Goal: Information Seeking & Learning: Learn about a topic

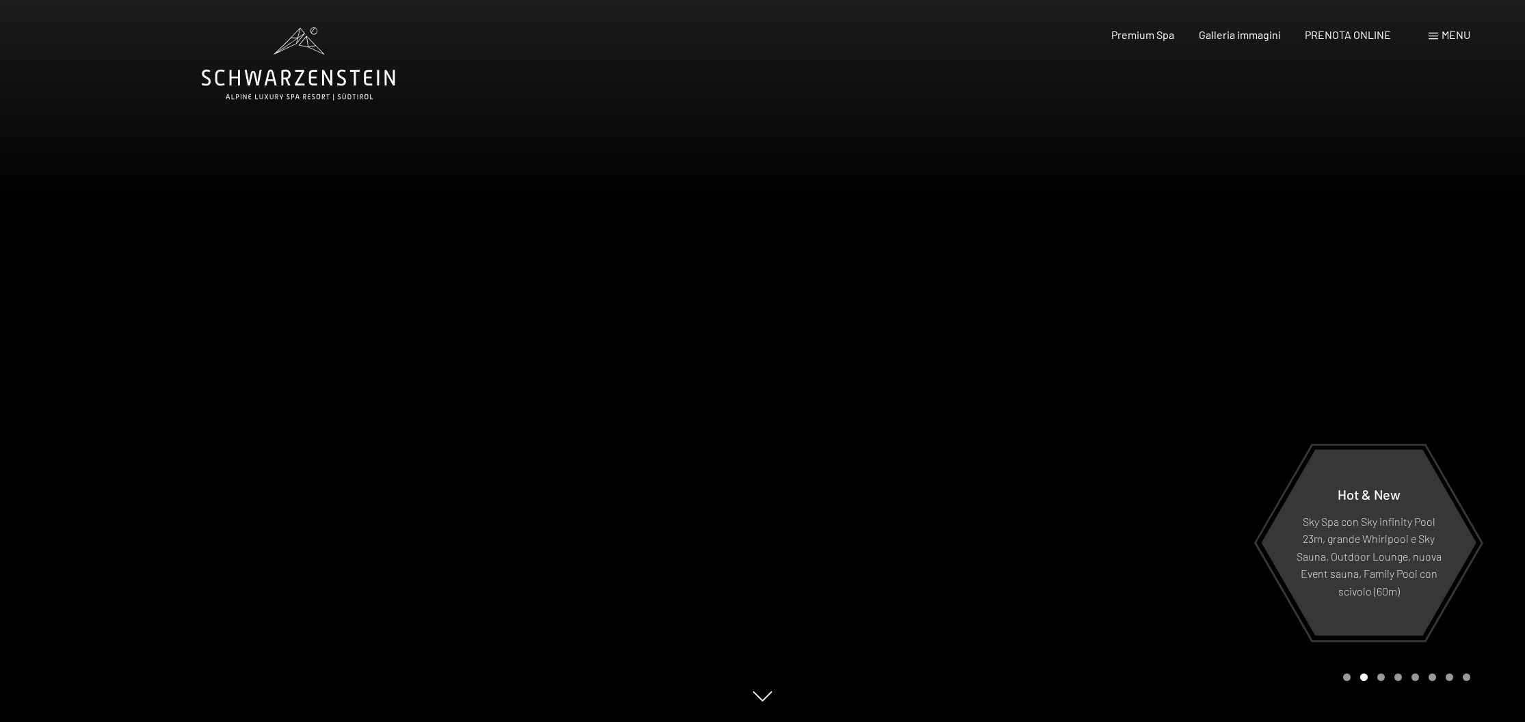
click at [1348, 679] on div "Carousel Page 1" at bounding box center [1347, 677] width 8 height 8
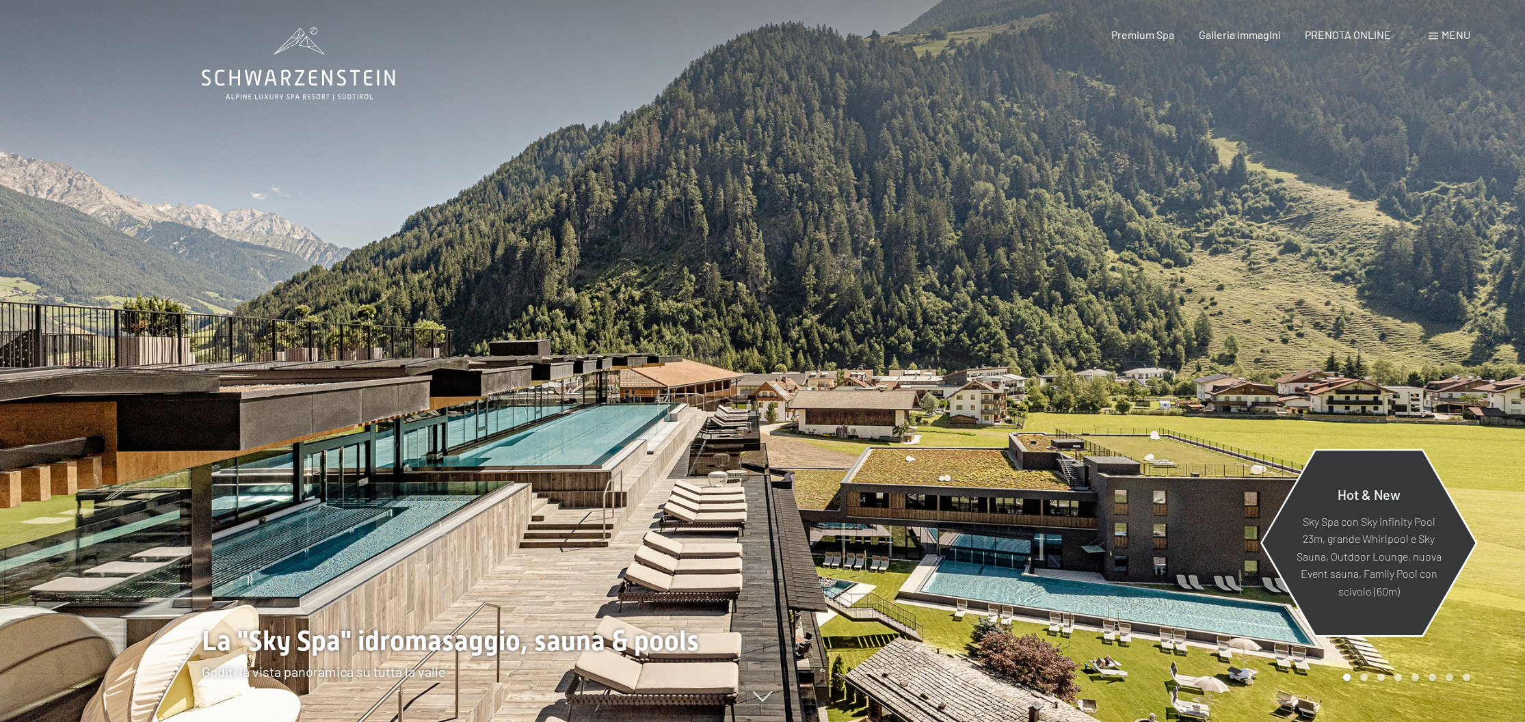
click at [1331, 505] on div "Hot & New" at bounding box center [1368, 498] width 148 height 27
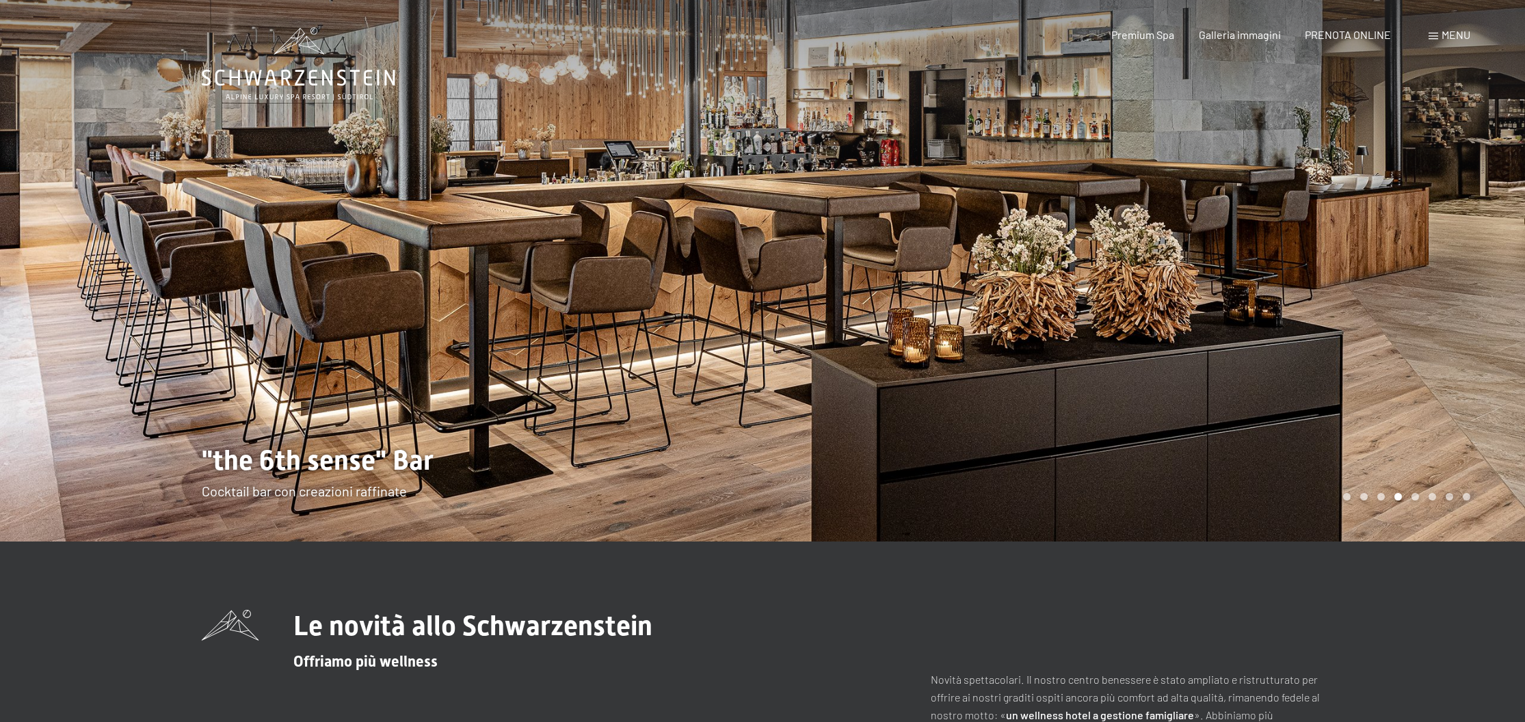
click at [1197, 204] on div at bounding box center [1143, 271] width 762 height 542
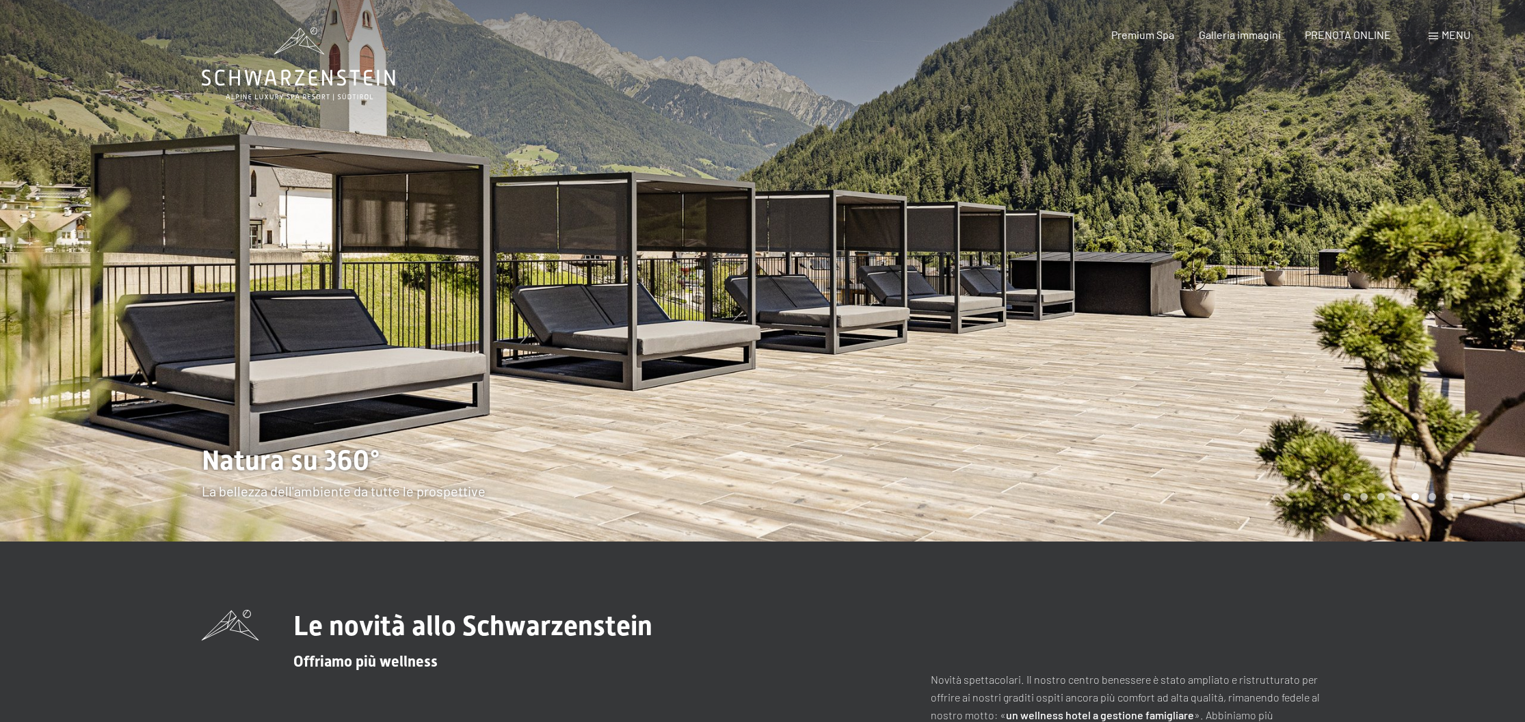
click at [1268, 354] on div at bounding box center [1143, 271] width 762 height 542
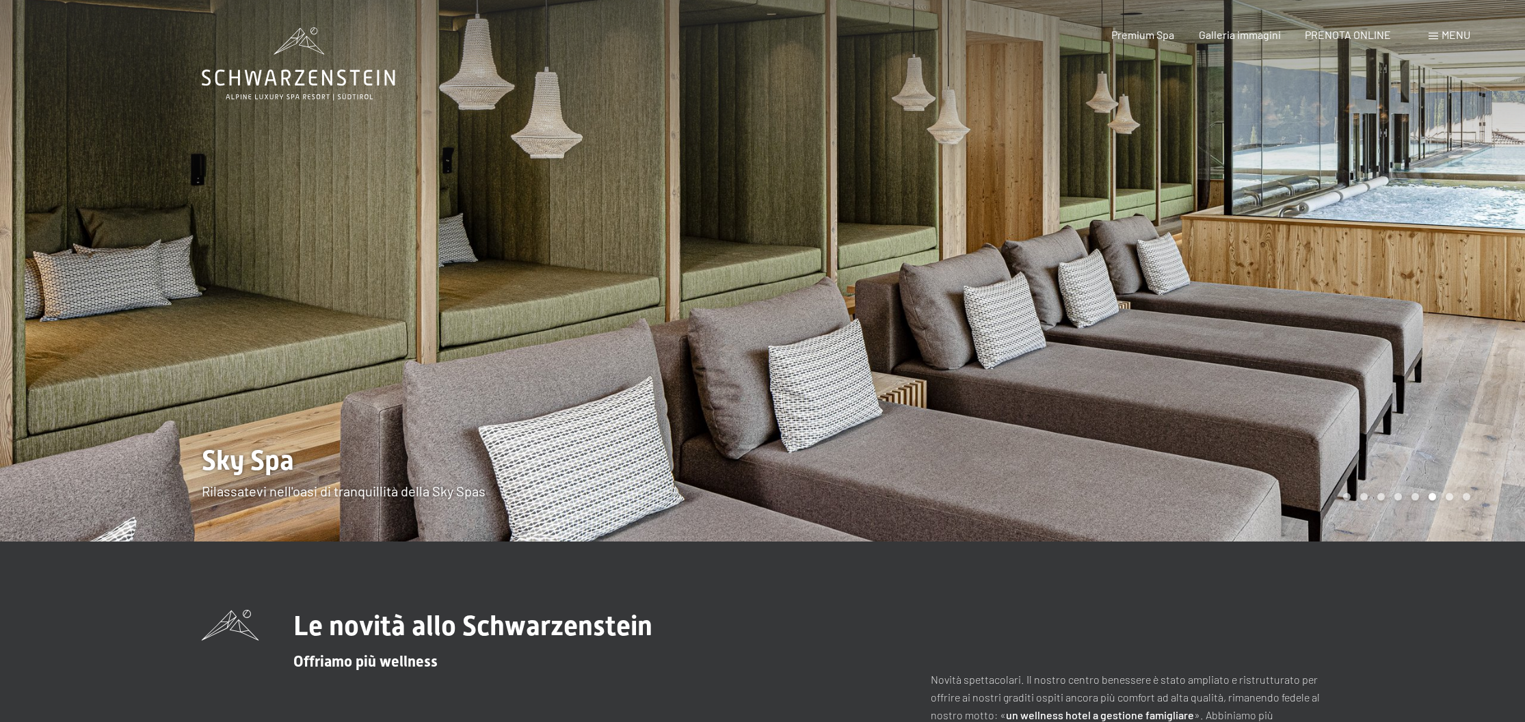
click at [70, 337] on div at bounding box center [381, 271] width 762 height 542
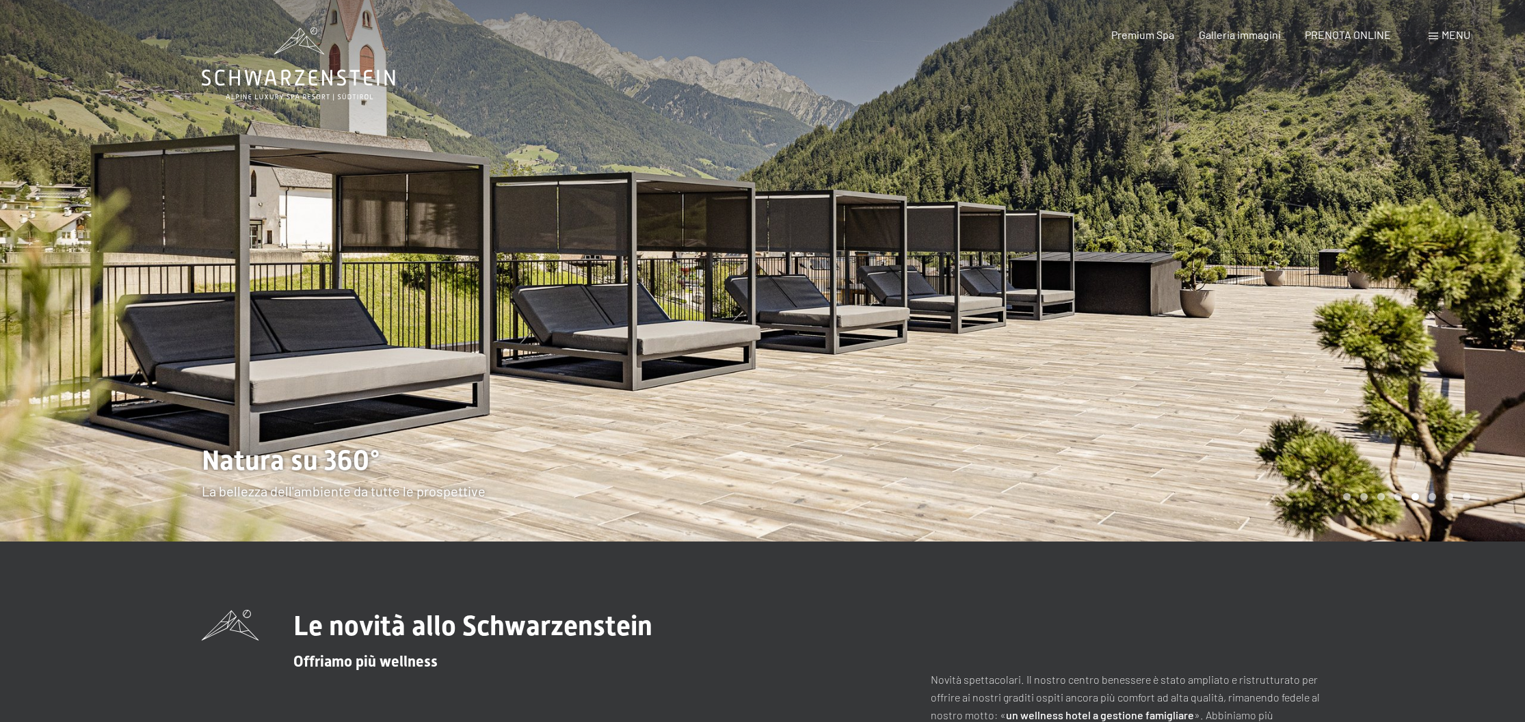
click at [1478, 295] on div at bounding box center [1143, 271] width 762 height 542
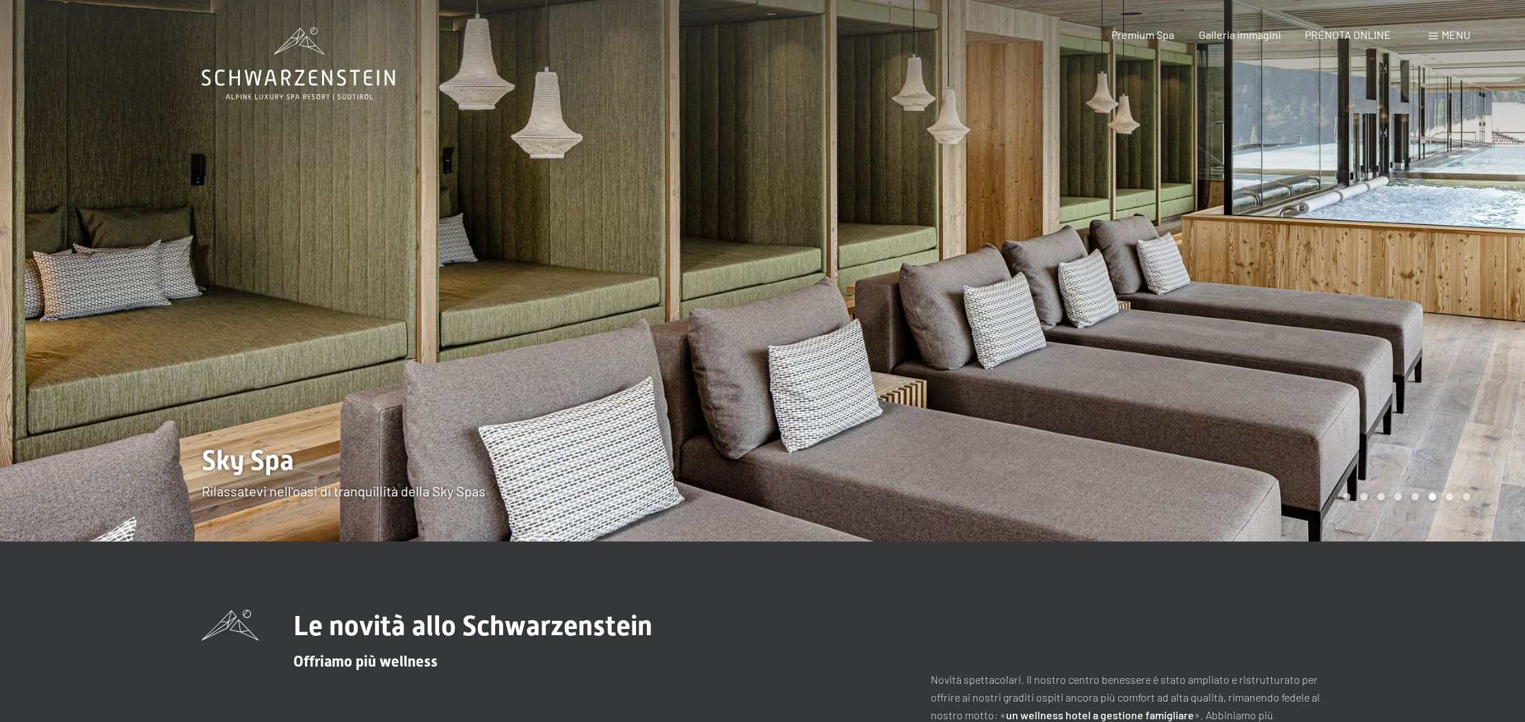
click at [1456, 294] on div at bounding box center [1143, 271] width 762 height 542
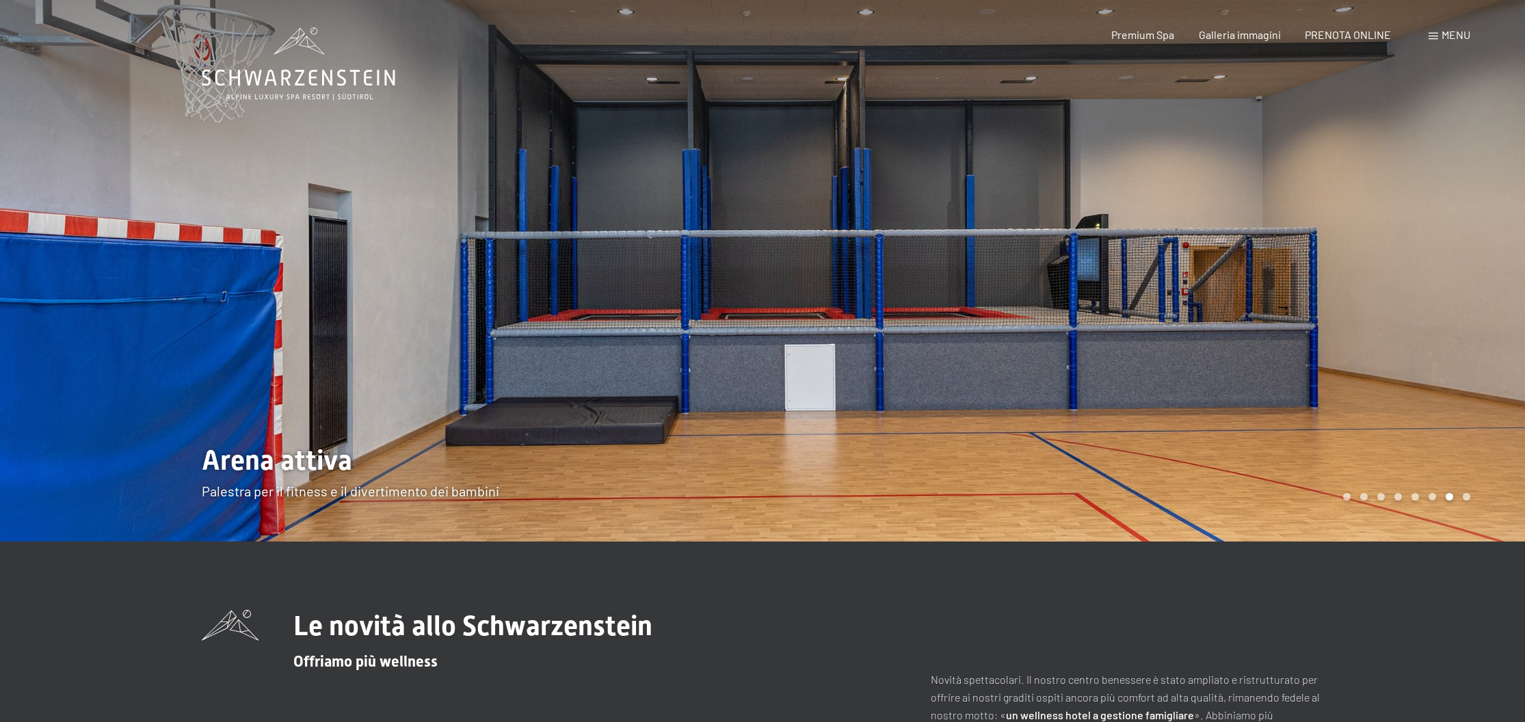
click at [1436, 291] on div at bounding box center [1143, 271] width 762 height 542
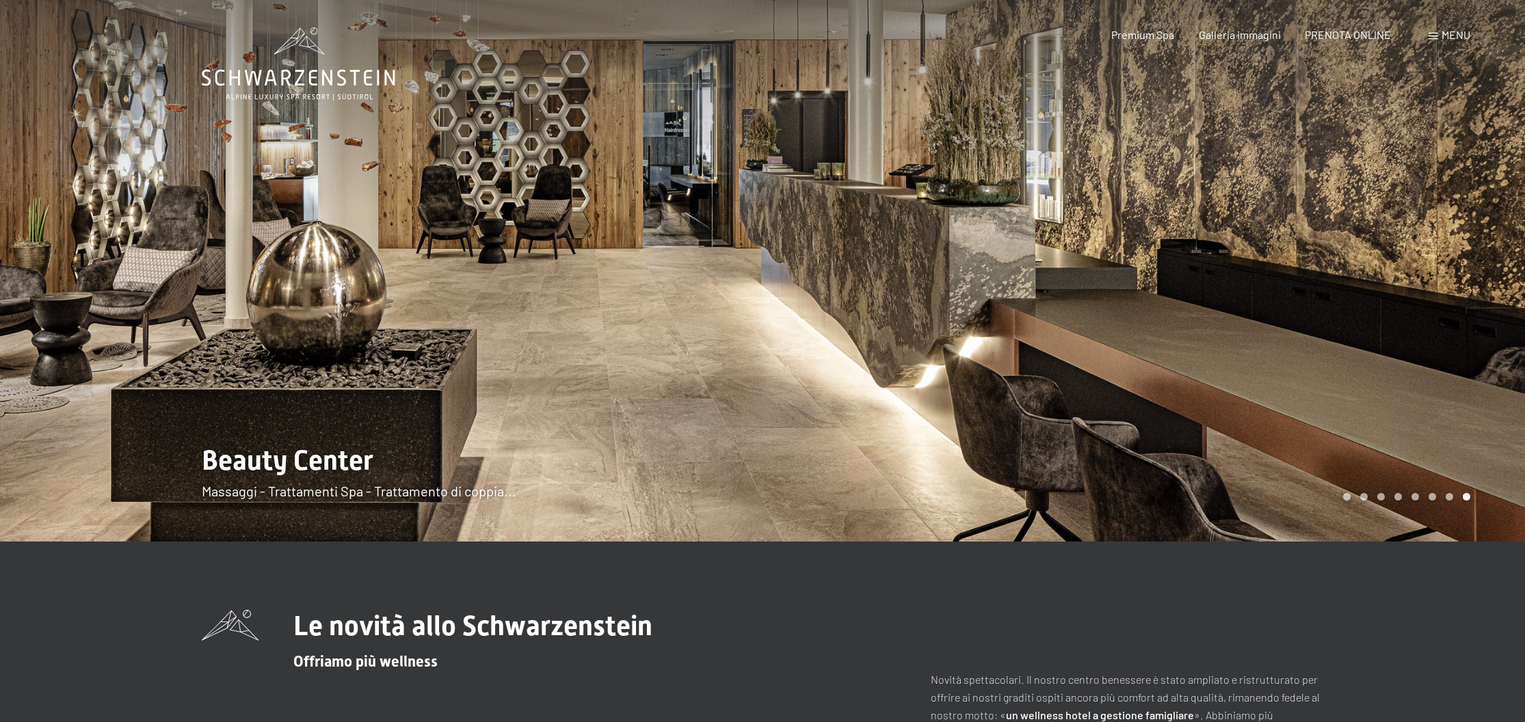
click at [1431, 291] on div at bounding box center [1143, 271] width 762 height 542
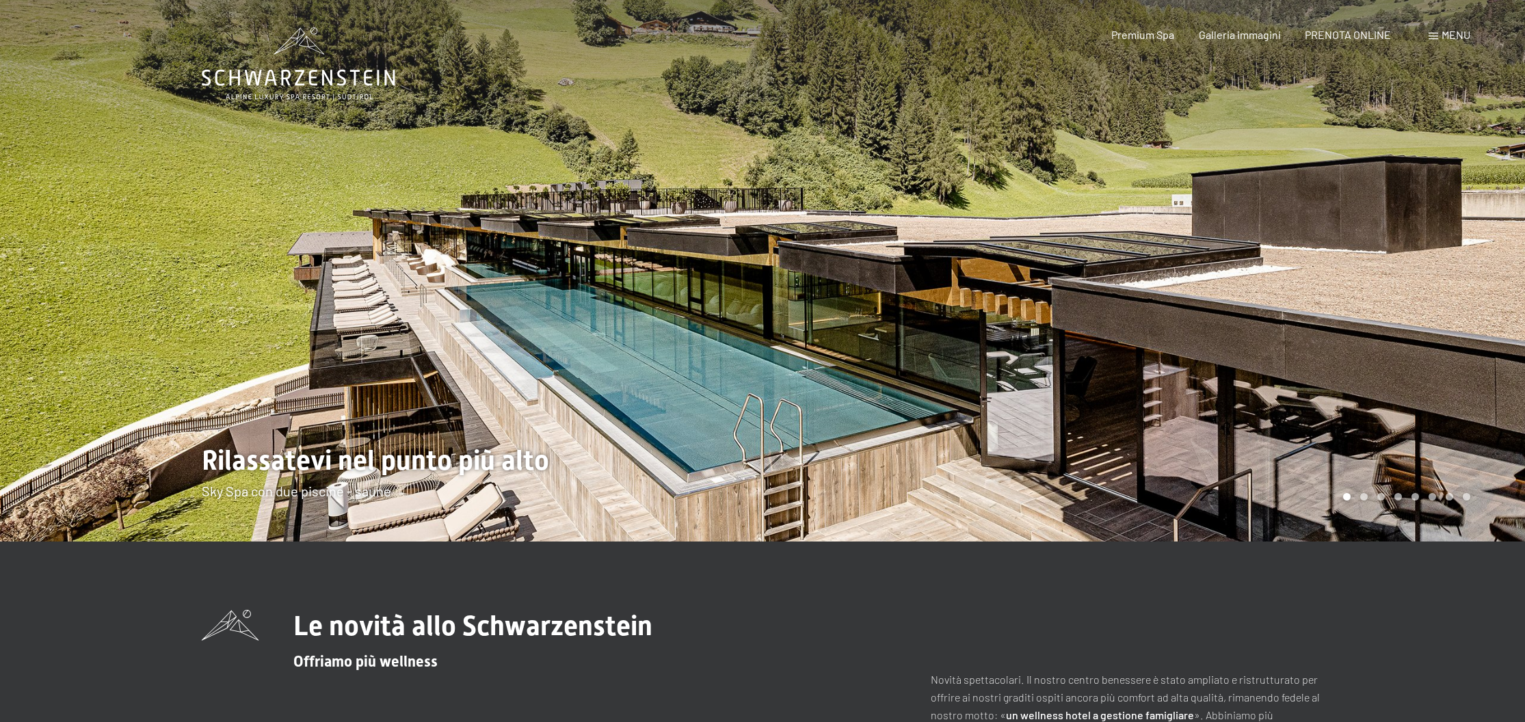
click at [1431, 291] on div at bounding box center [1143, 271] width 762 height 542
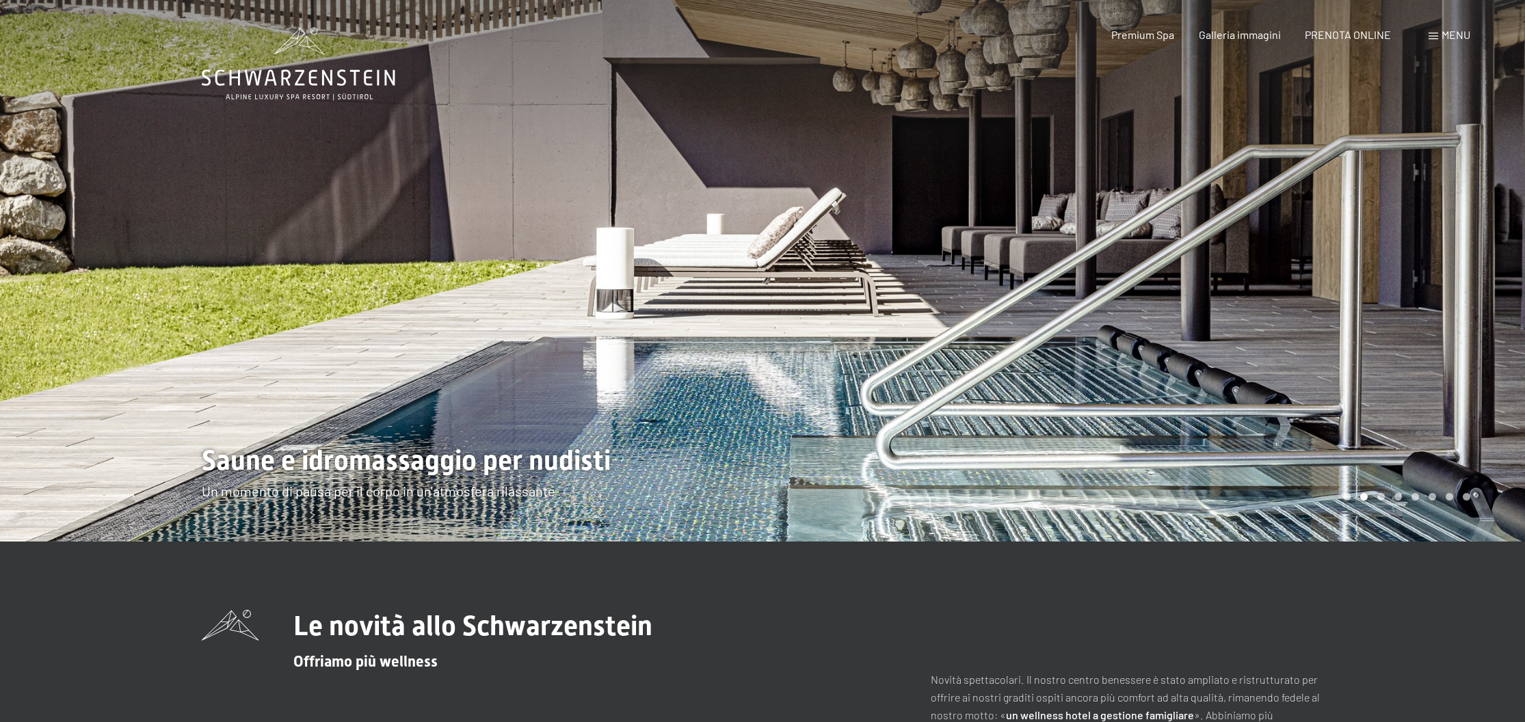
click at [1430, 291] on div at bounding box center [1143, 271] width 762 height 542
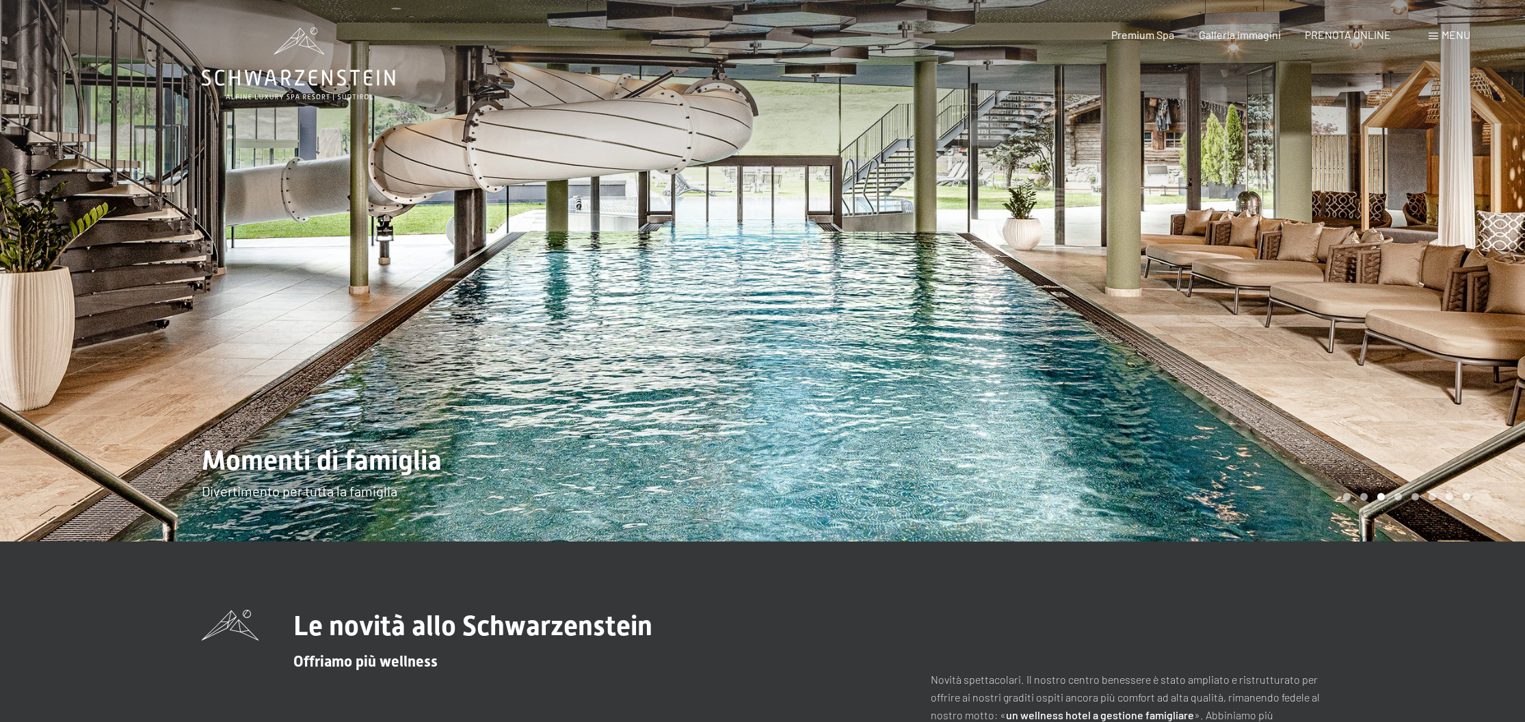
click at [1430, 291] on div at bounding box center [1143, 271] width 762 height 542
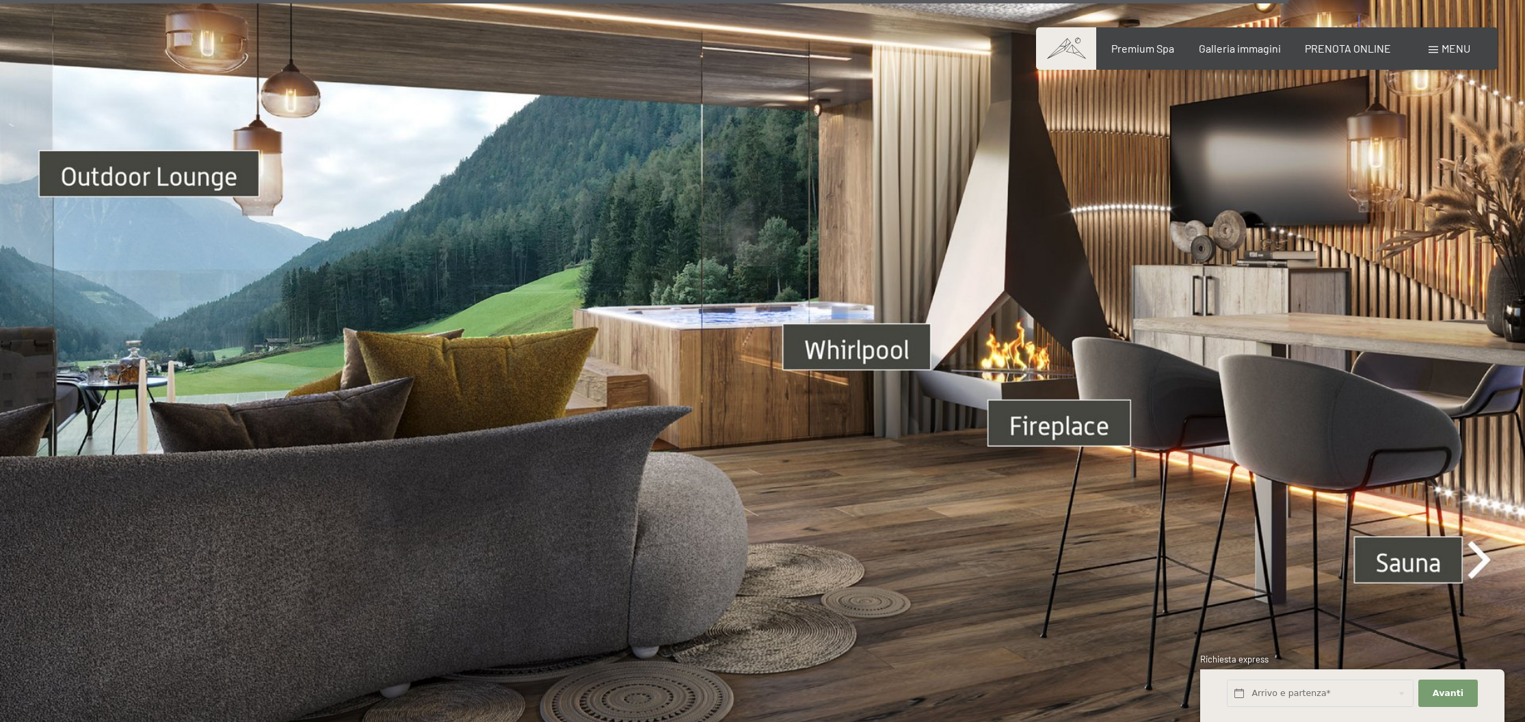
scroll to position [5403, 0]
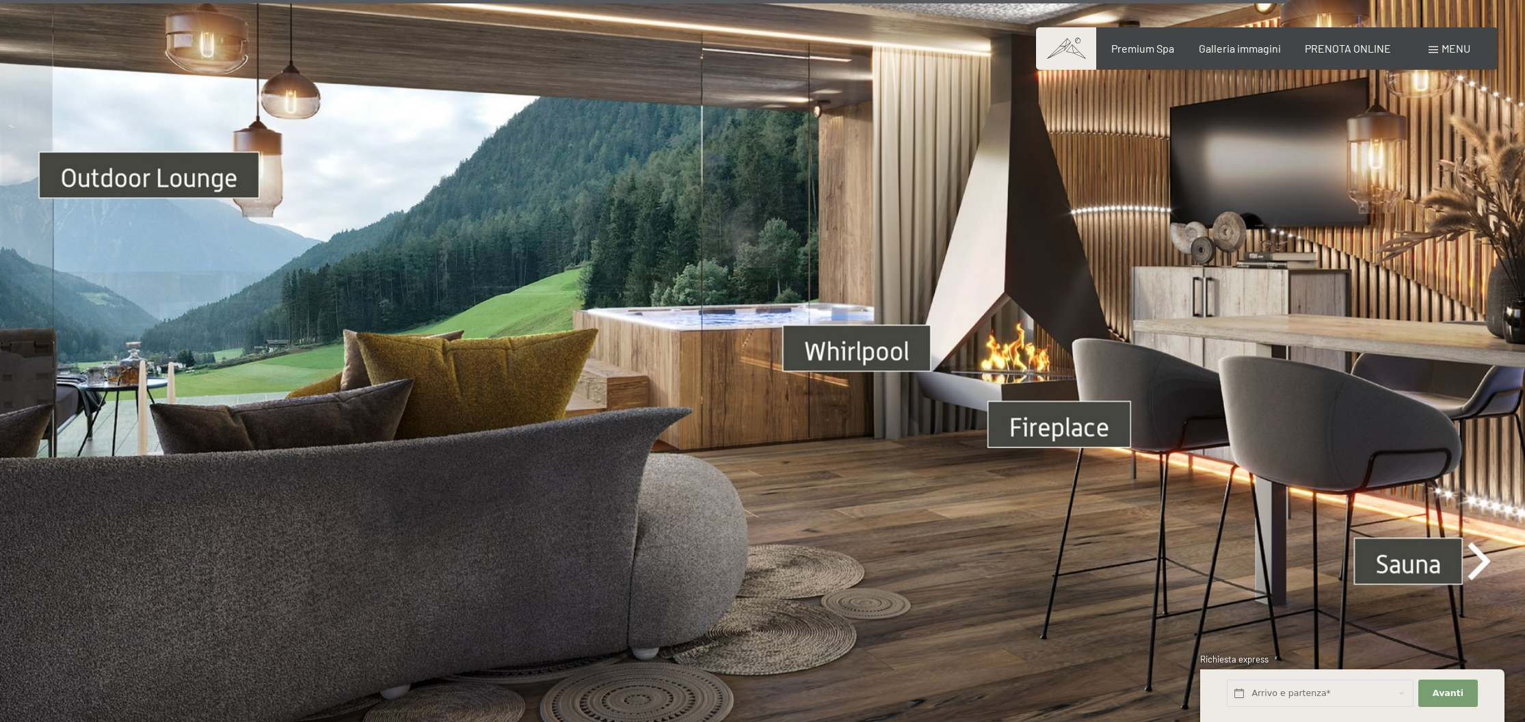
click at [1150, 41] on div "Prenotazione Richiesta Premium Spa Galleria immagini PRENOTA ONLINE Menu DE IT …" at bounding box center [1266, 48] width 407 height 15
click at [1147, 45] on span "Premium Spa" at bounding box center [1142, 46] width 63 height 13
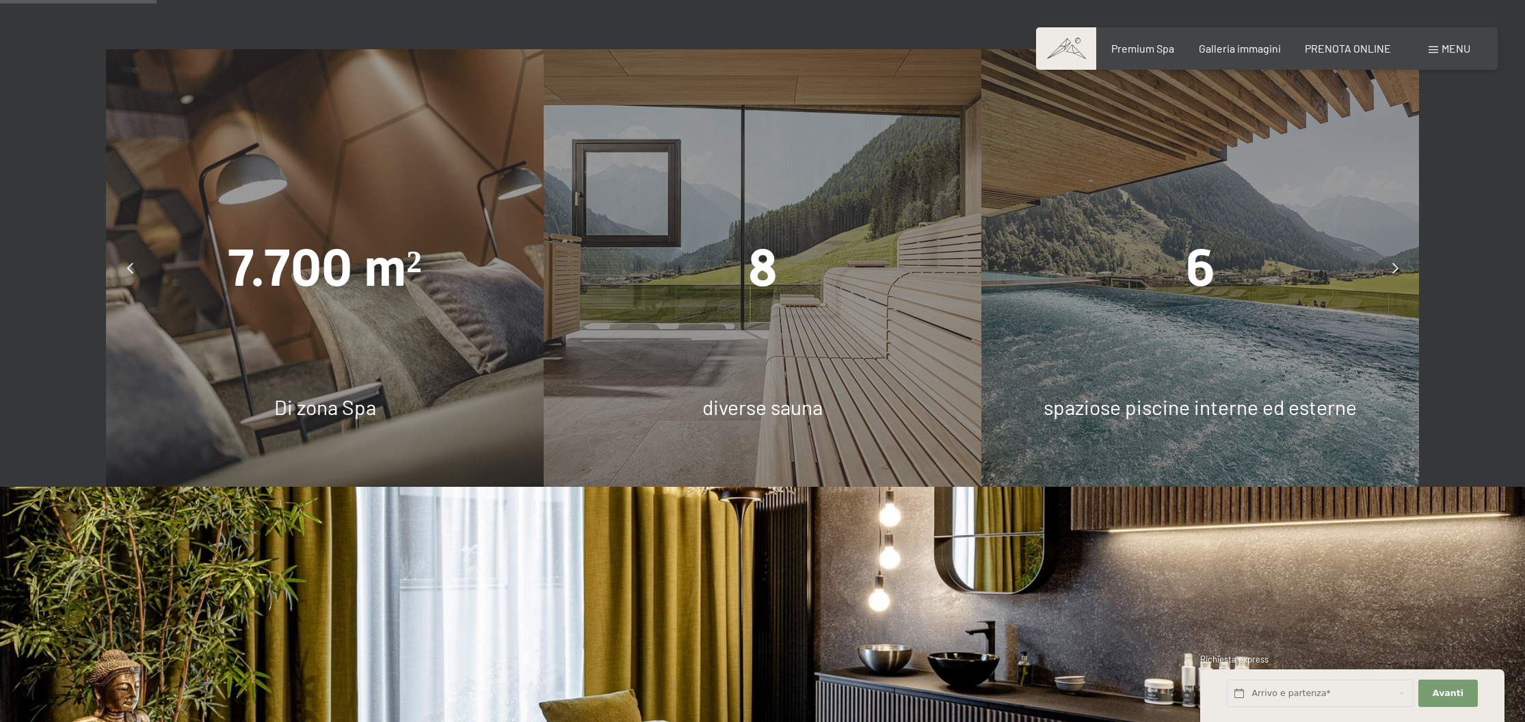
scroll to position [1093, 0]
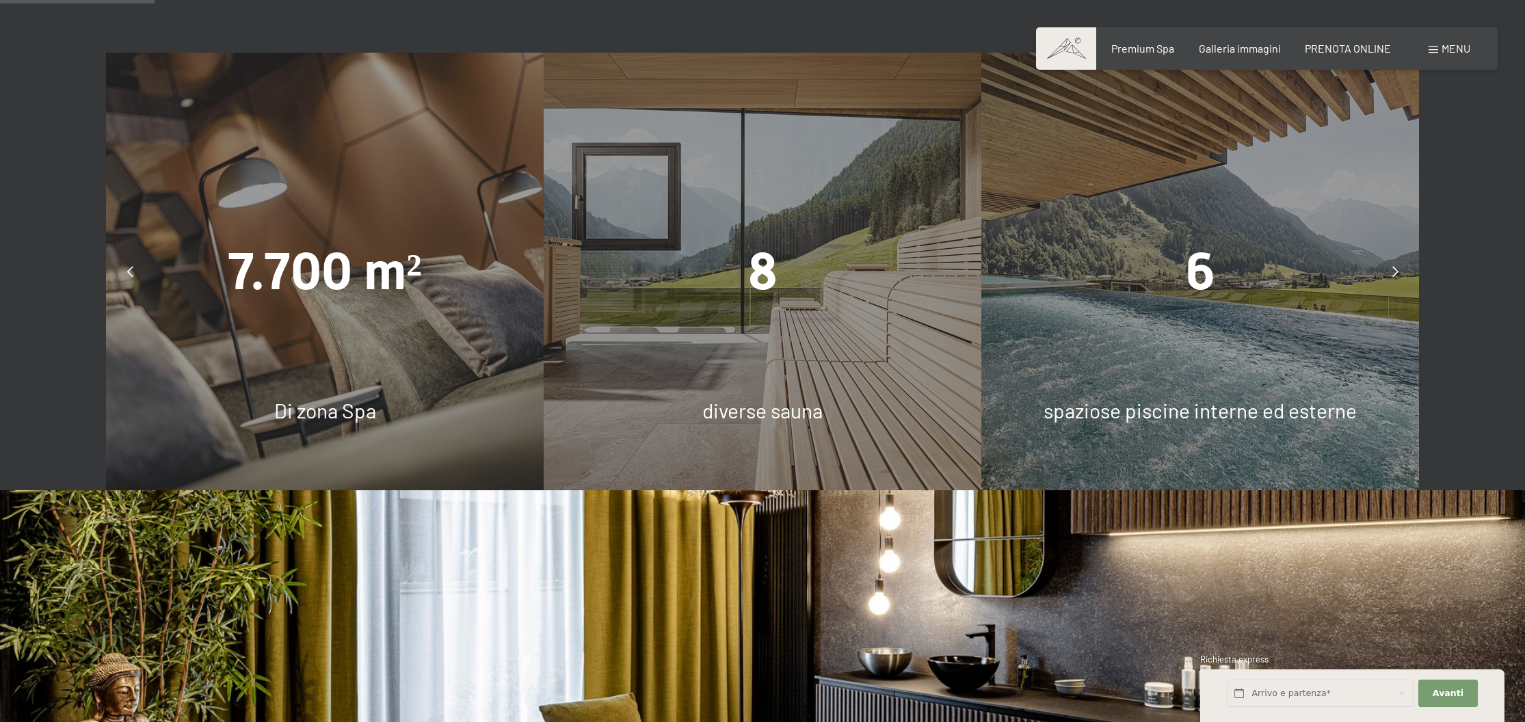
click at [334, 408] on span "Di zona Spa" at bounding box center [325, 410] width 102 height 25
click at [348, 229] on div "7.700 m² Di zona Spa" at bounding box center [325, 272] width 438 height 438
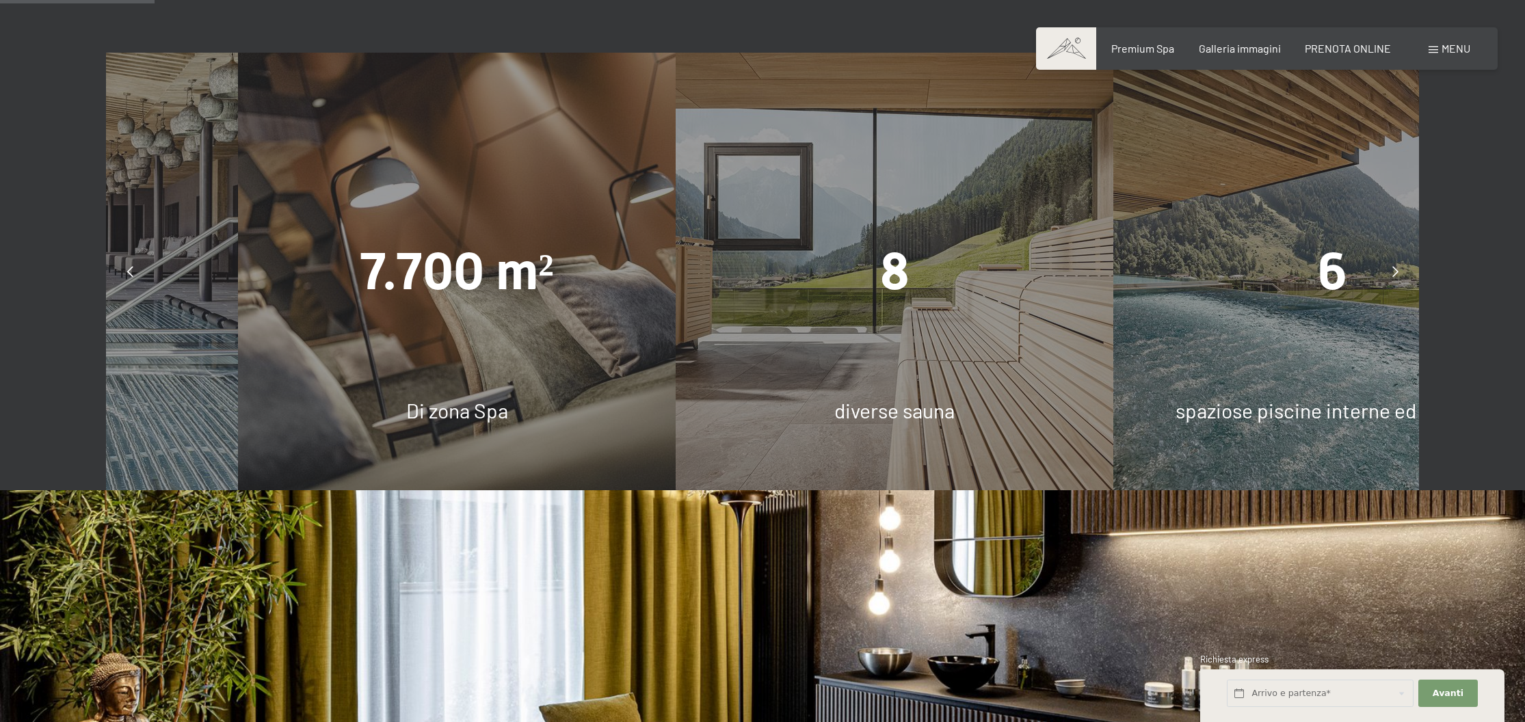
drag, startPoint x: 228, startPoint y: 261, endPoint x: 362, endPoint y: 266, distance: 133.4
click at [362, 266] on span "7.700 m²" at bounding box center [457, 271] width 194 height 60
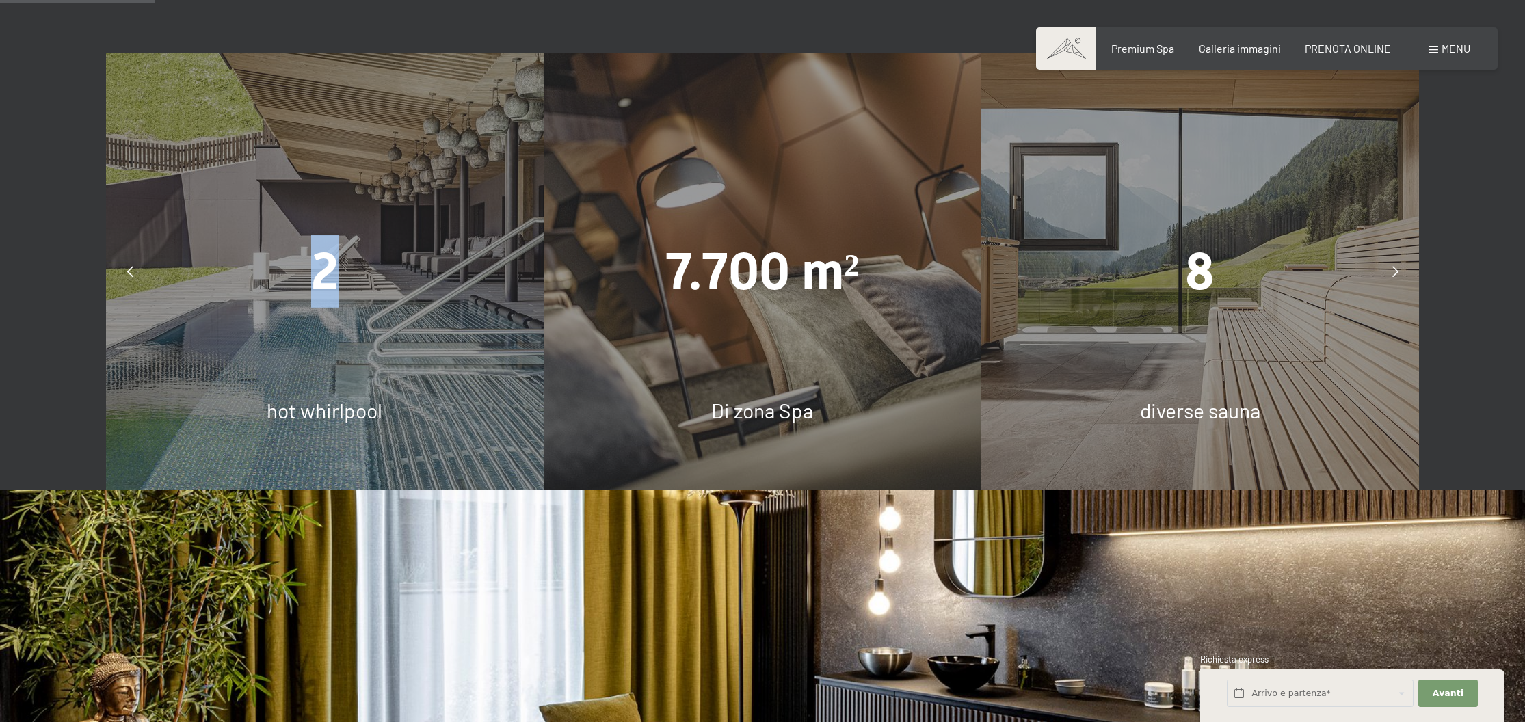
drag, startPoint x: 883, startPoint y: 315, endPoint x: 1196, endPoint y: 297, distance: 313.7
click at [544, 297] on div "2 hot whirlpool" at bounding box center [325, 272] width 438 height 438
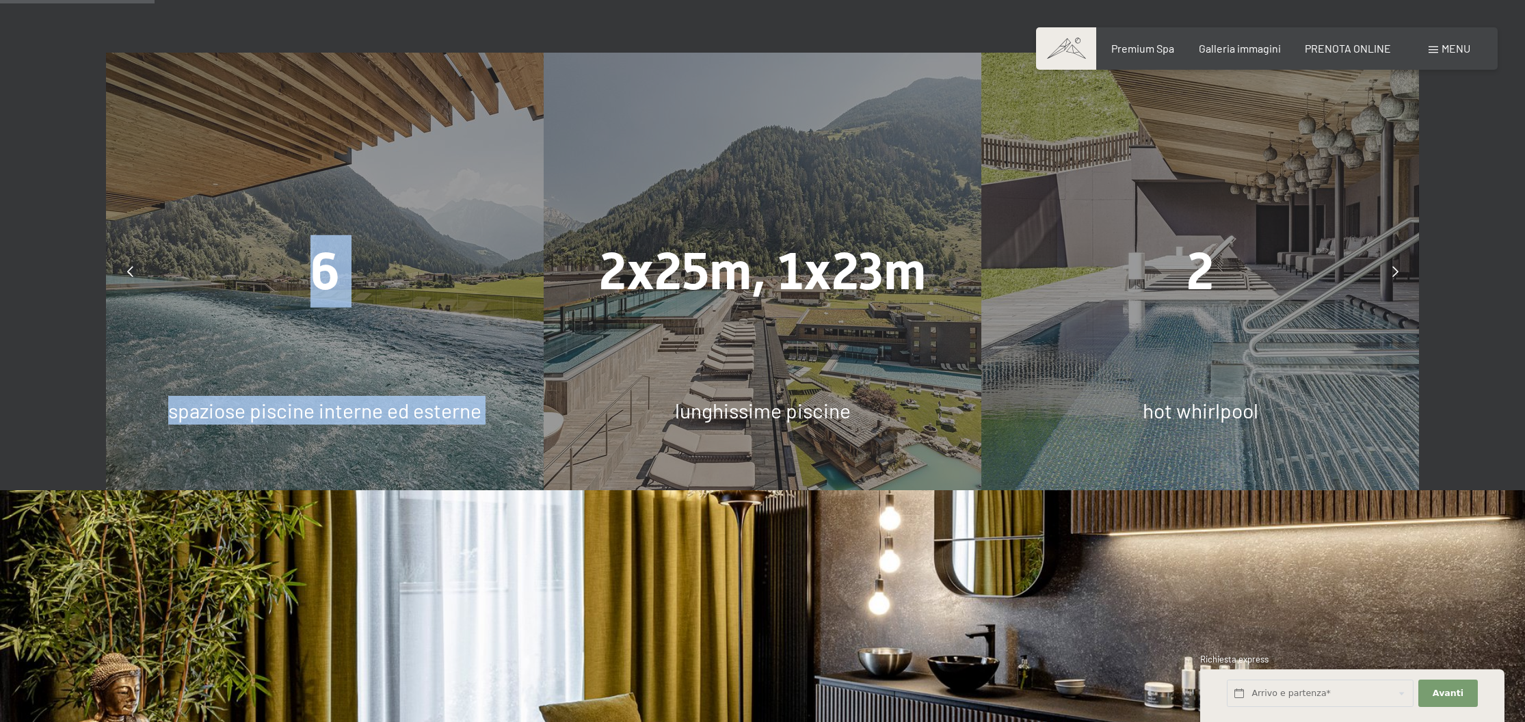
drag, startPoint x: 744, startPoint y: 347, endPoint x: 1337, endPoint y: 334, distance: 593.6
click at [544, 334] on div "6 spaziose piscine interne ed esterne" at bounding box center [325, 272] width 438 height 438
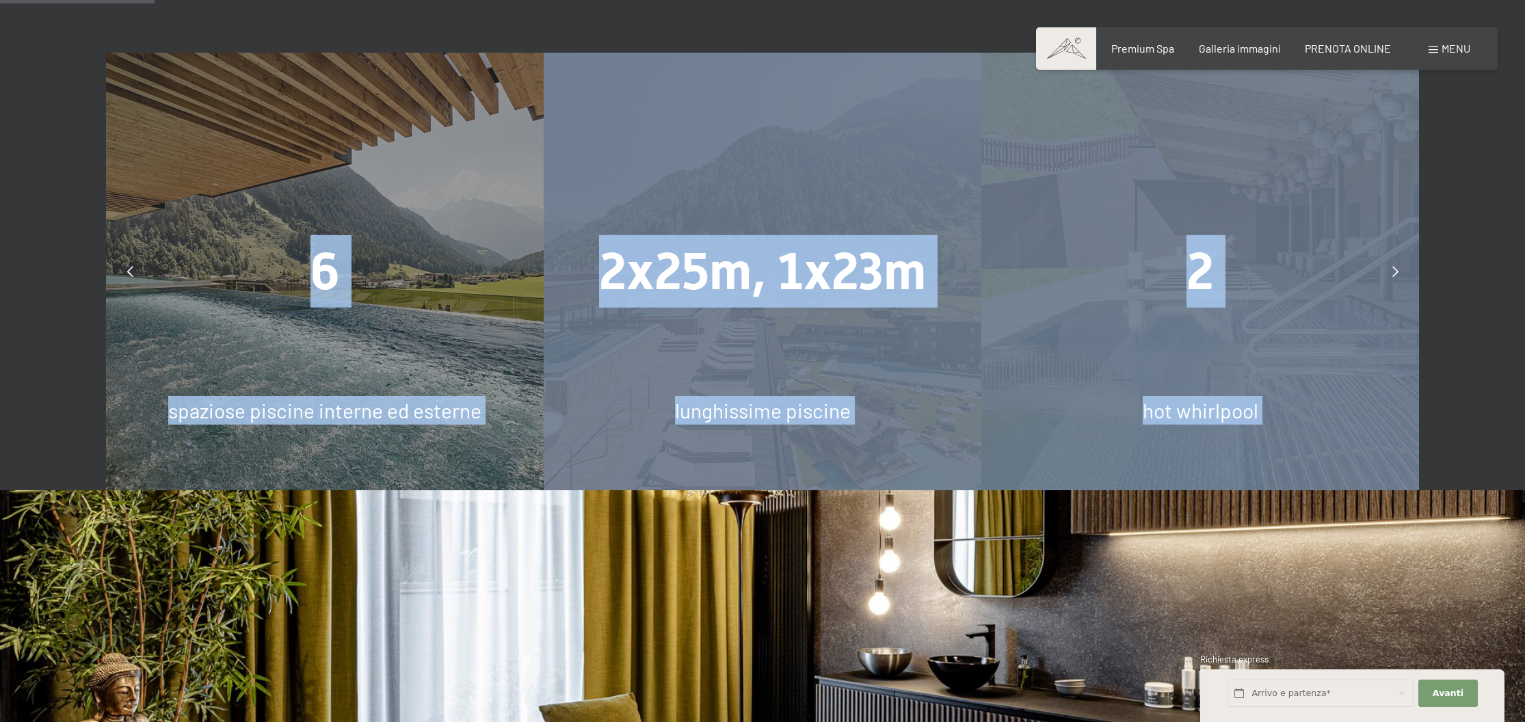
drag, startPoint x: 1324, startPoint y: 321, endPoint x: 1451, endPoint y: 306, distance: 127.4
click at [1453, 306] on div "slide 3 to 5 of 5 7.700 m² Di zona Spa 8 diverse sauna 6 spaziose piscine inter…" at bounding box center [762, 272] width 1525 height 438
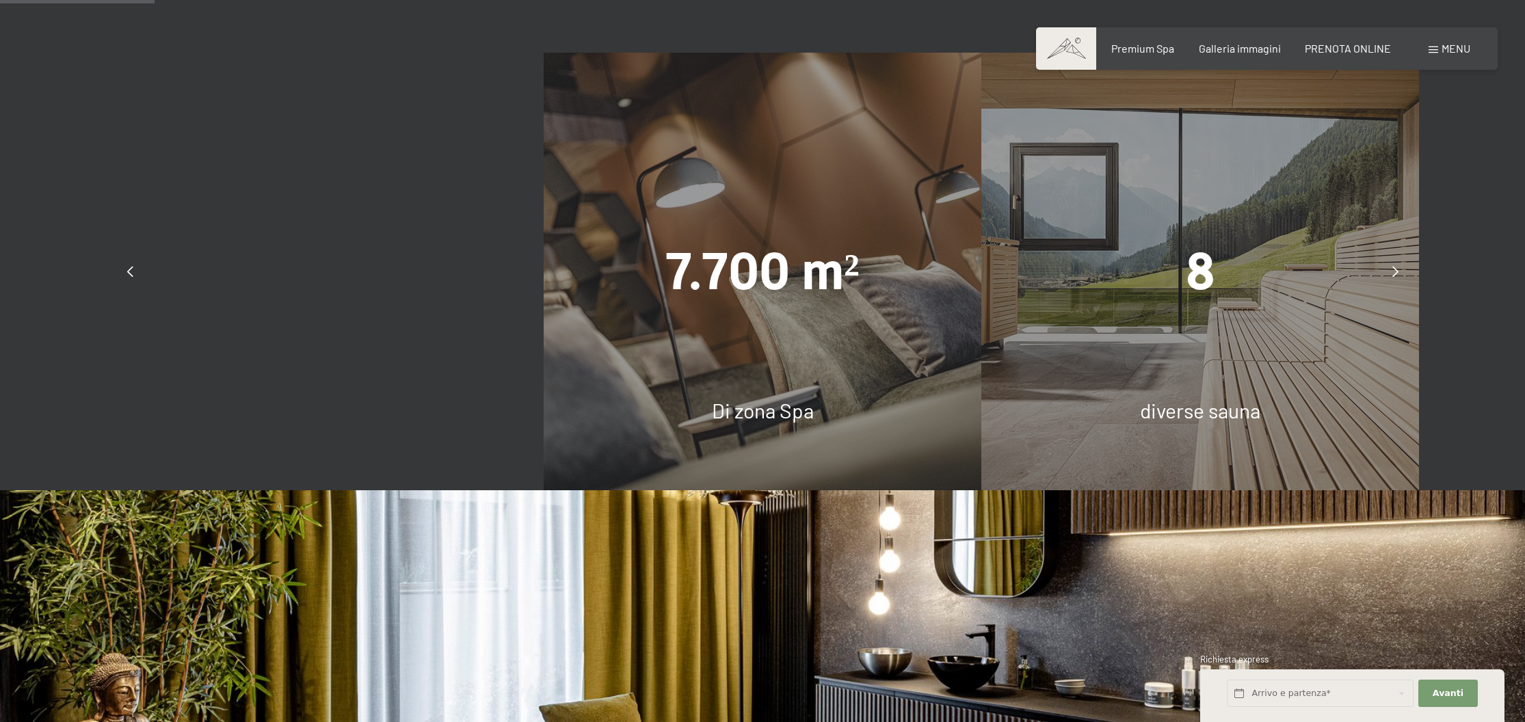
drag, startPoint x: 977, startPoint y: 317, endPoint x: 1529, endPoint y: 257, distance: 555.1
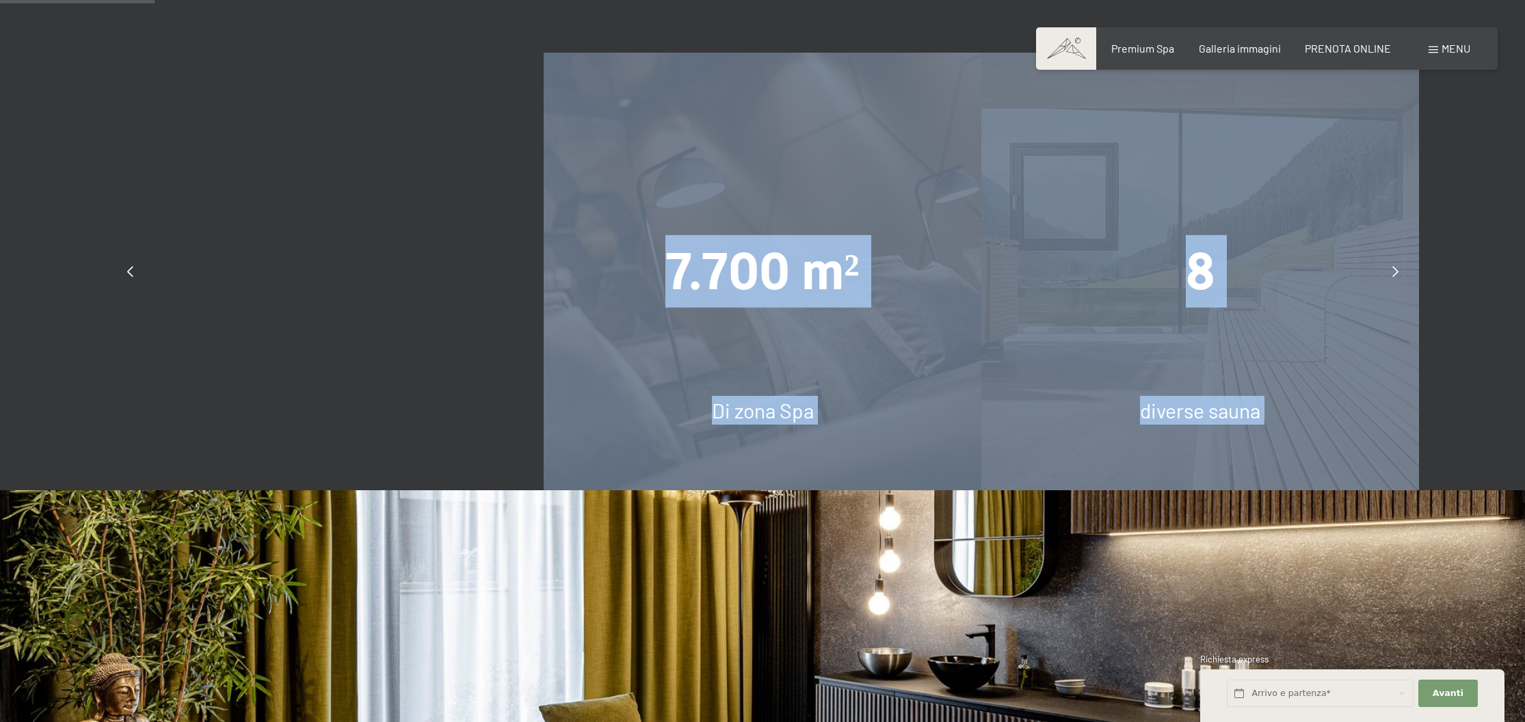
drag, startPoint x: 572, startPoint y: 301, endPoint x: 1529, endPoint y: 296, distance: 956.6
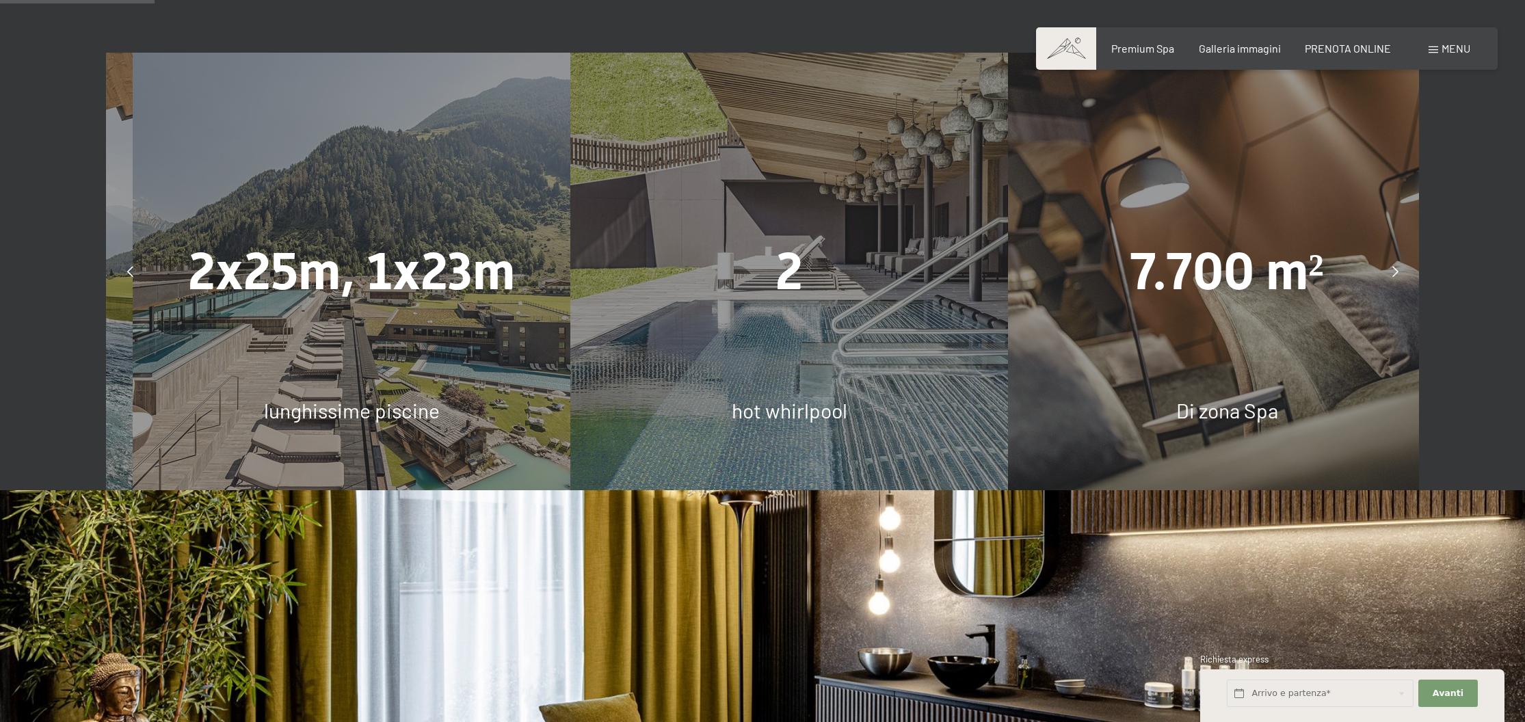
drag, startPoint x: 664, startPoint y: 347, endPoint x: 929, endPoint y: 338, distance: 265.4
click at [929, 338] on div "2 hot whirlpool" at bounding box center [789, 272] width 438 height 438
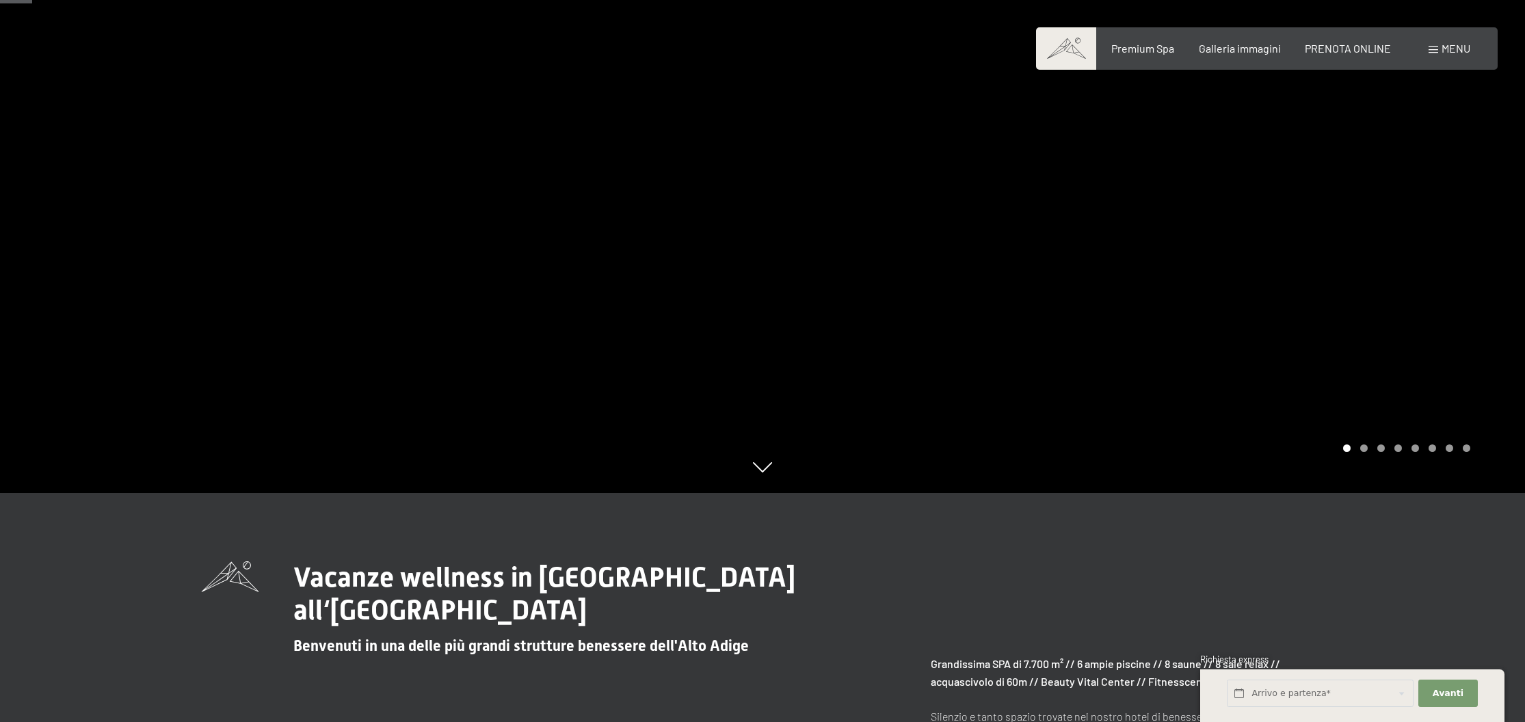
scroll to position [209, 0]
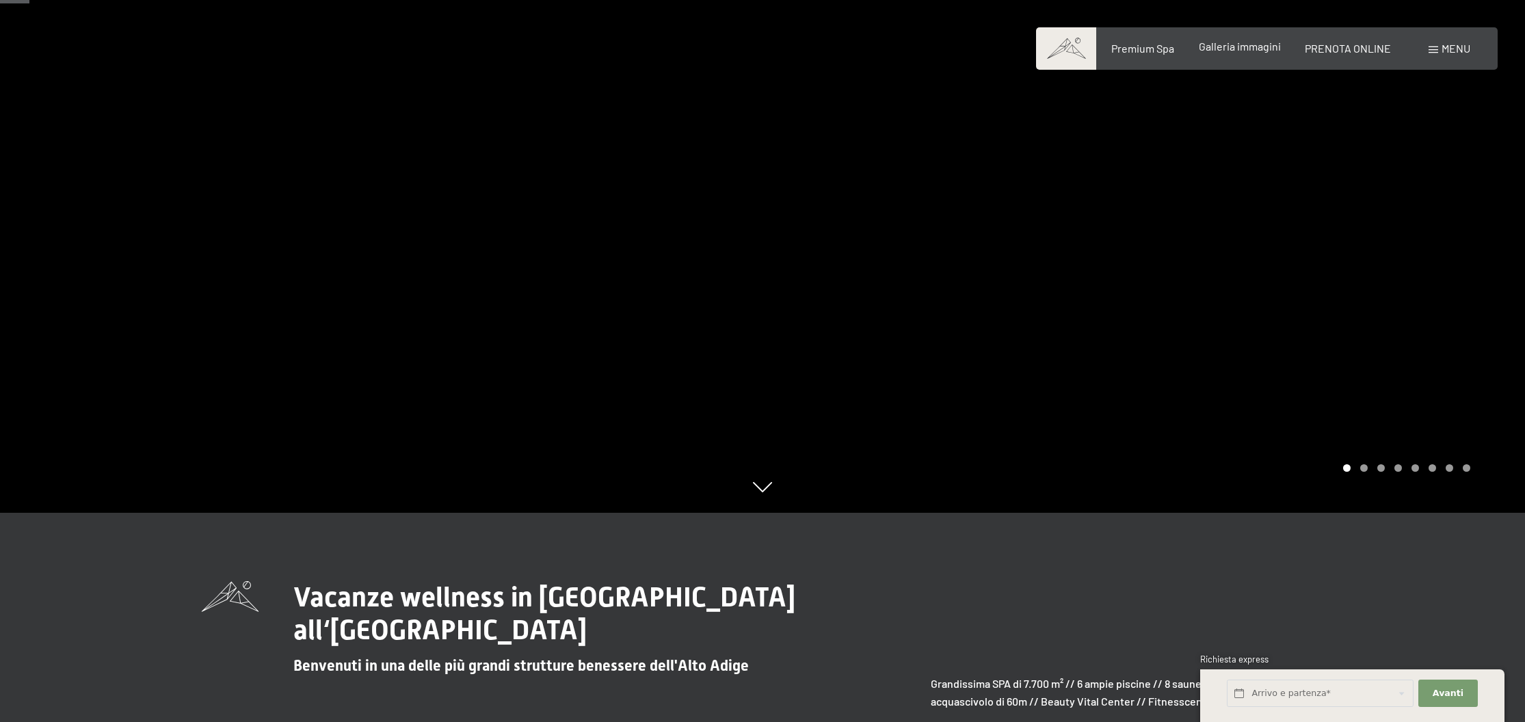
click at [1231, 51] on span "Galleria immagini" at bounding box center [1240, 46] width 82 height 13
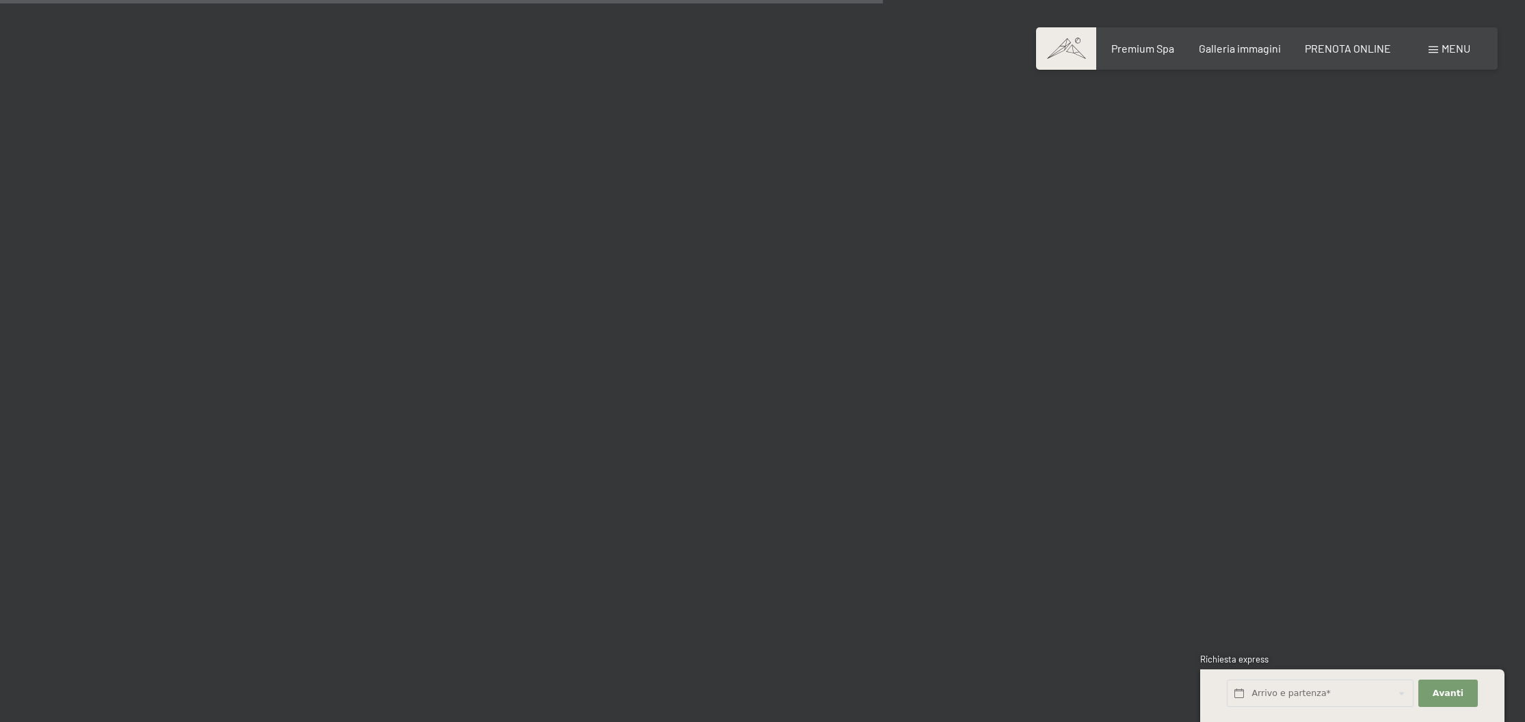
scroll to position [10204, 0]
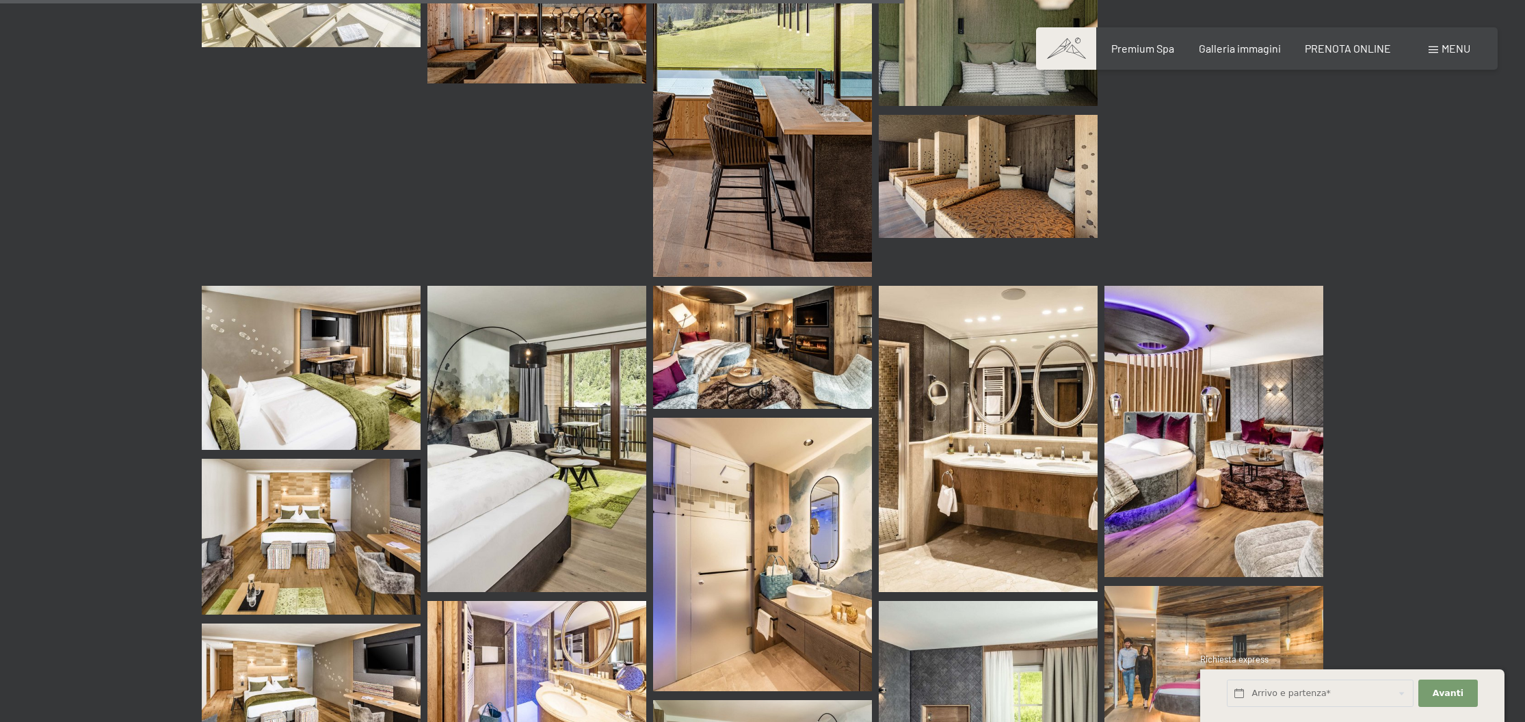
click at [770, 306] on img at bounding box center [762, 347] width 219 height 123
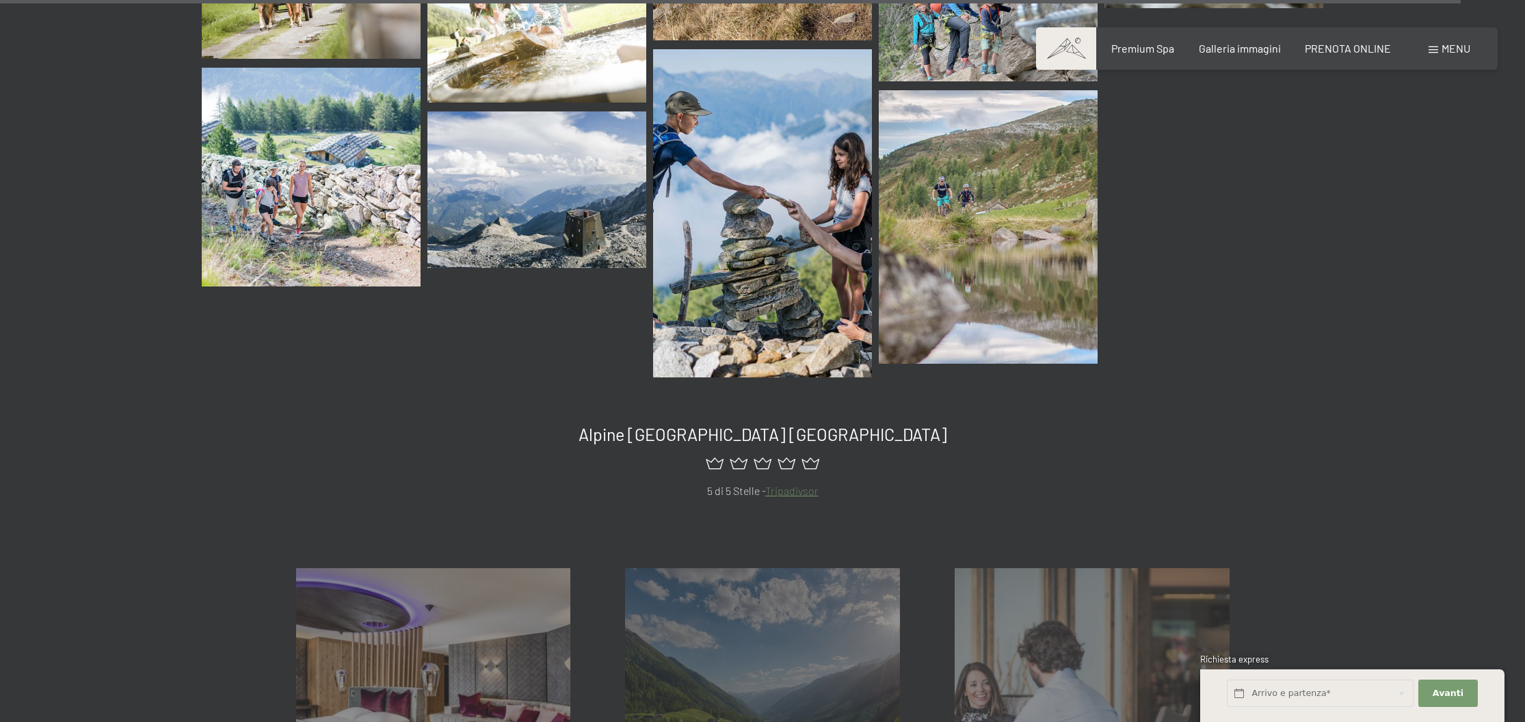
scroll to position [16550, 0]
